Goal: Information Seeking & Learning: Learn about a topic

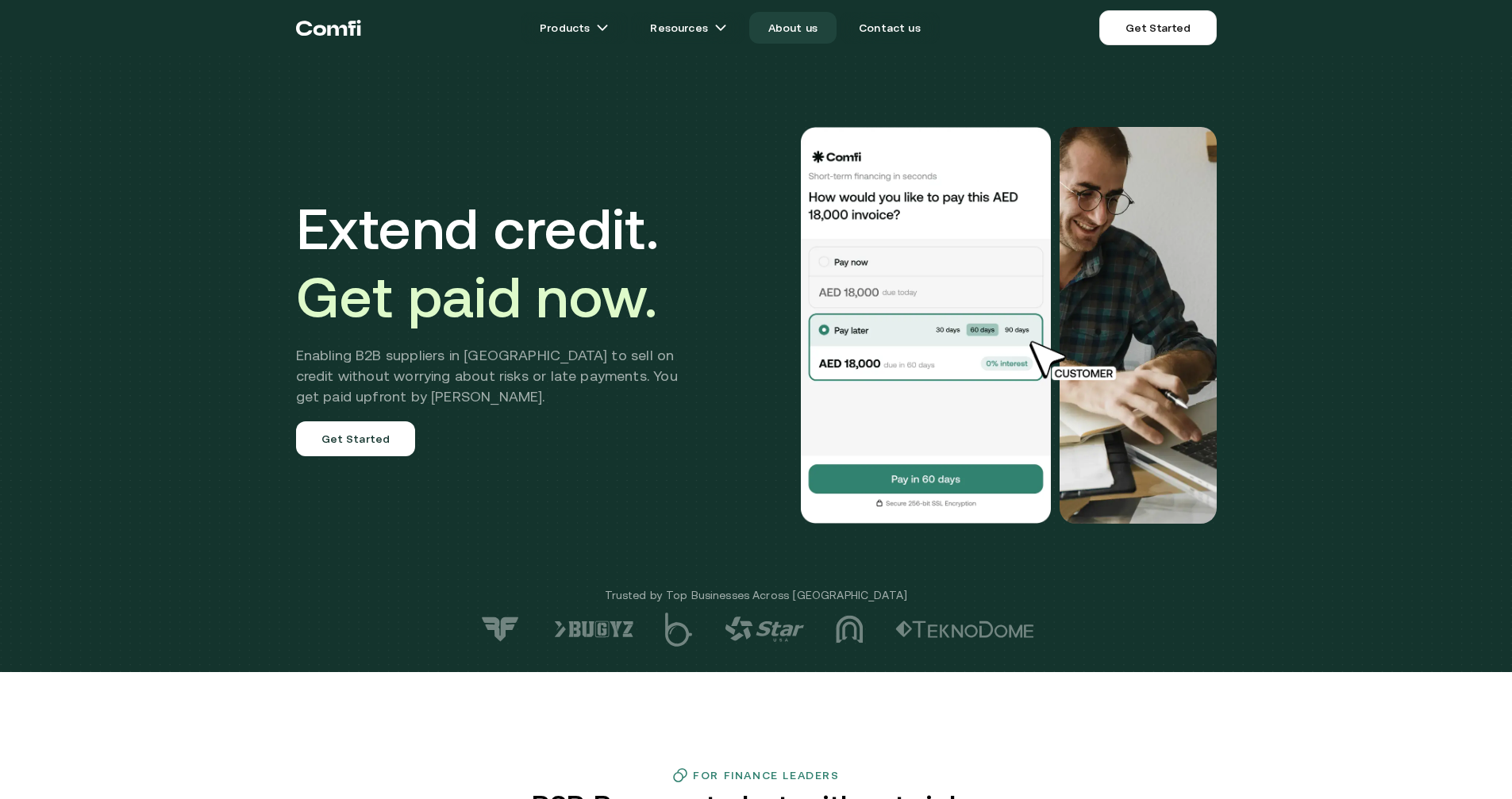
click at [779, 25] on link "About us" at bounding box center [793, 28] width 88 height 32
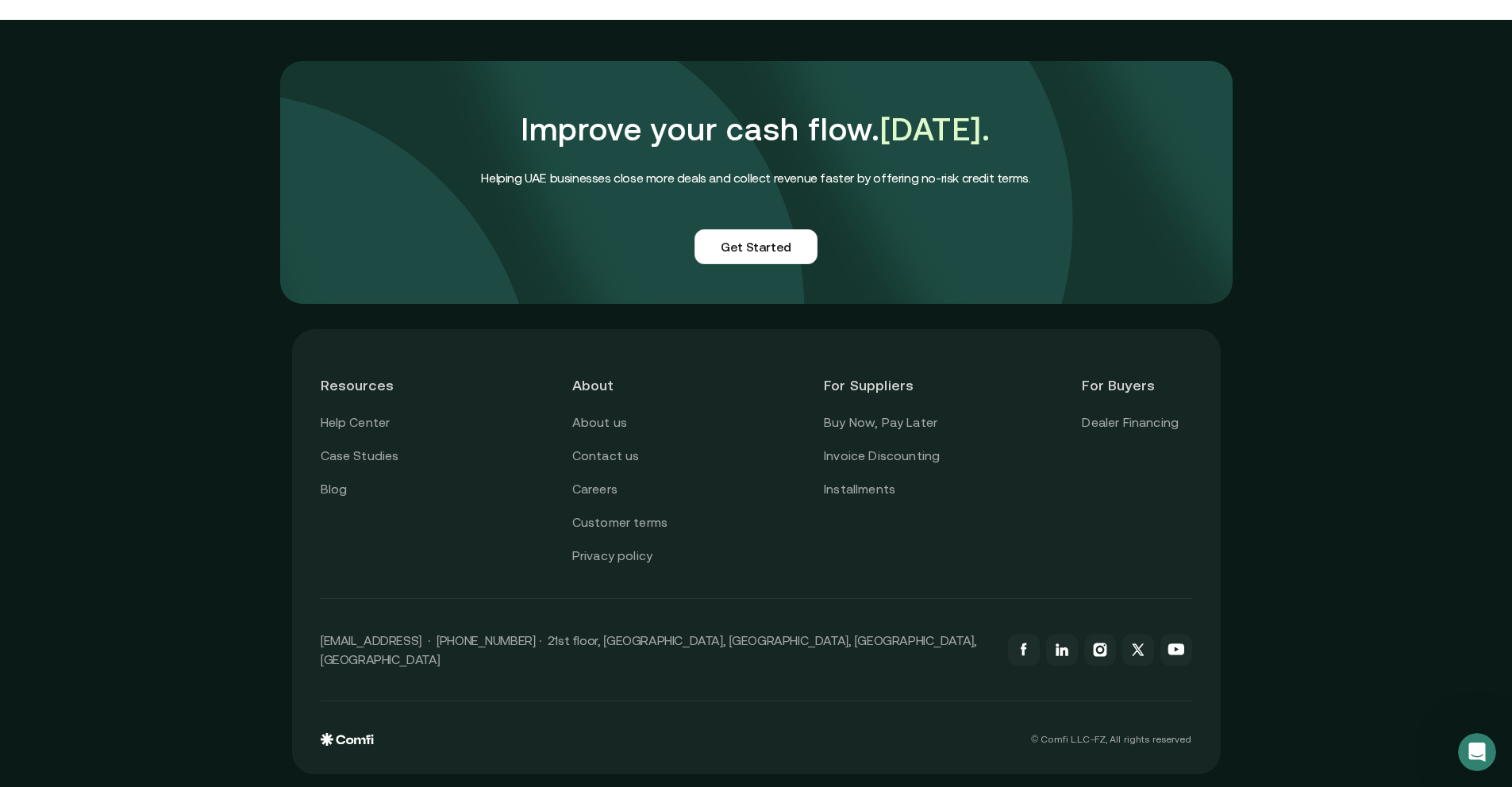
scroll to position [3715, 0]
click at [893, 433] on link "Buy Now, Pay Later" at bounding box center [881, 423] width 114 height 21
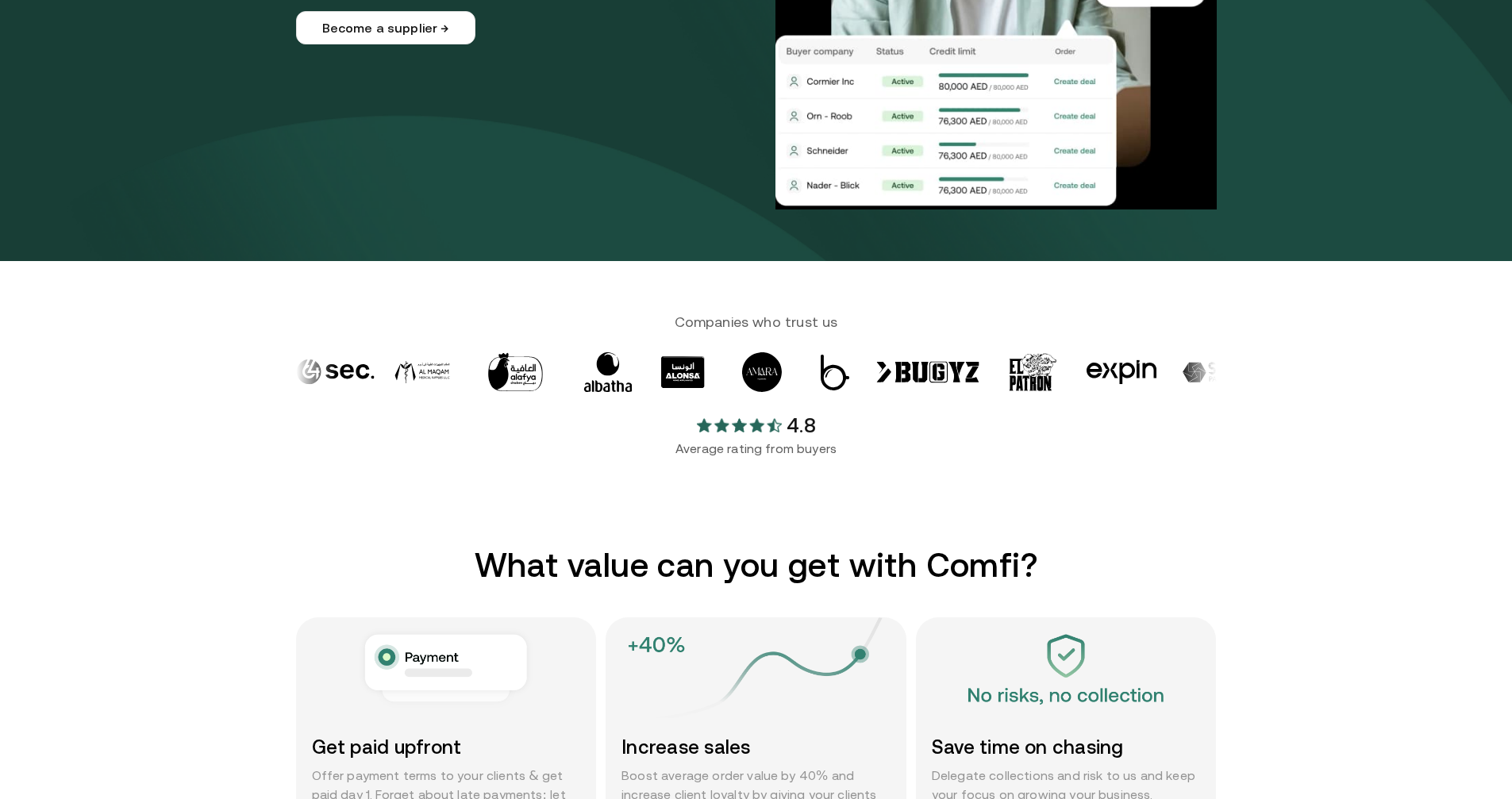
scroll to position [41, 0]
